Goal: Task Accomplishment & Management: Manage account settings

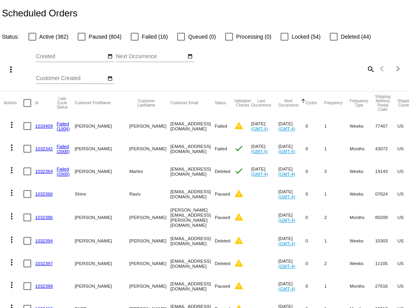
click at [32, 36] on div at bounding box center [32, 37] width 8 height 8
click at [32, 41] on input "Active (362)" at bounding box center [32, 41] width 0 height 0
checkbox input "true"
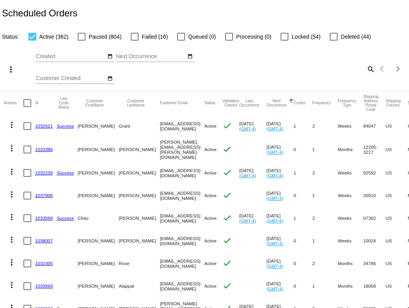
click at [170, 55] on input "Next Occurrence" at bounding box center [151, 56] width 70 height 6
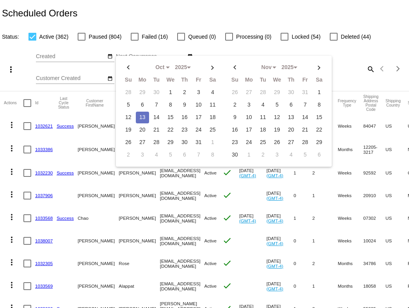
click at [141, 112] on td "13" at bounding box center [142, 118] width 13 height 12
type input "[DATE] - [DATE]"
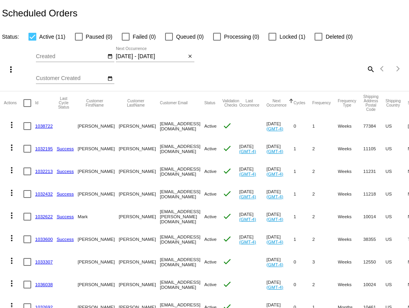
click at [35, 38] on div at bounding box center [32, 37] width 8 height 8
click at [32, 41] on input "Active (11)" at bounding box center [32, 41] width 0 height 0
checkbox input "false"
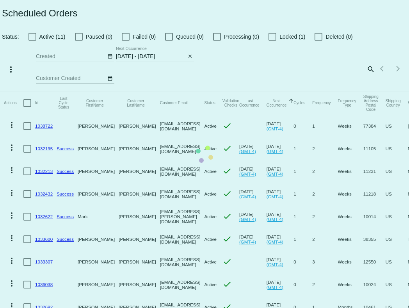
click at [191, 53] on app-dashboard-scheduled-orders "Scheduled Orders Status: Active (11) Paused (0) Failed (0) Queued (0) Processin…" at bounding box center [204, 192] width 409 height 385
